Goal: Entertainment & Leisure: Consume media (video, audio)

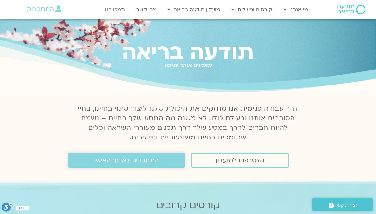
click at [151, 159] on span "התחברות לאיזור האישי" at bounding box center [126, 160] width 64 height 7
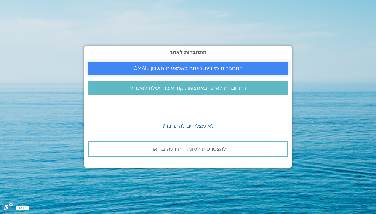
click at [219, 71] on span "התחברות מיידית לאתר באמצעות חשבון GMAIL" at bounding box center [188, 68] width 109 height 6
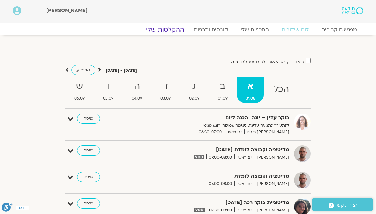
click at [175, 29] on link "ההקלטות שלי" at bounding box center [165, 30] width 54 height 8
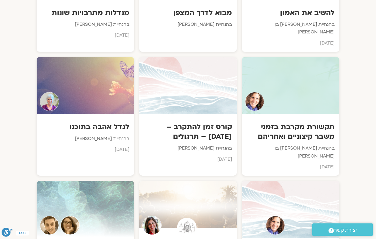
scroll to position [436, 0]
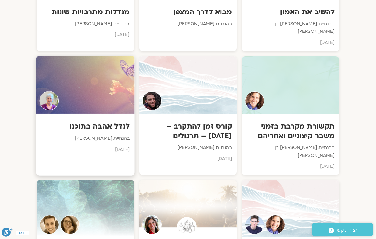
click at [79, 122] on h3 "לגדל אהבה בתוכנו" at bounding box center [85, 127] width 89 height 10
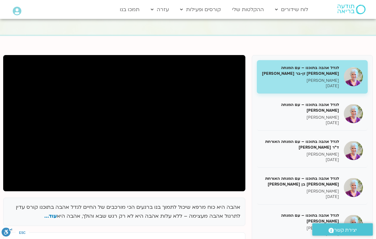
scroll to position [48, 0]
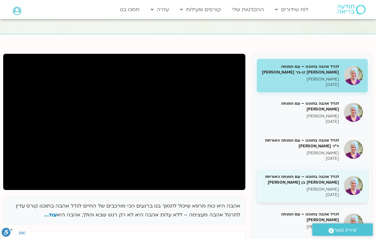
click at [323, 183] on h5 "לגדל אהבה בתוכנו – עם המנחה האורחת שאנייה כהן בן חיים" at bounding box center [300, 179] width 77 height 11
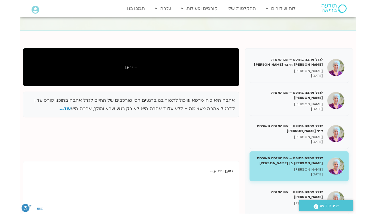
scroll to position [74, 0]
